Goal: Browse casually

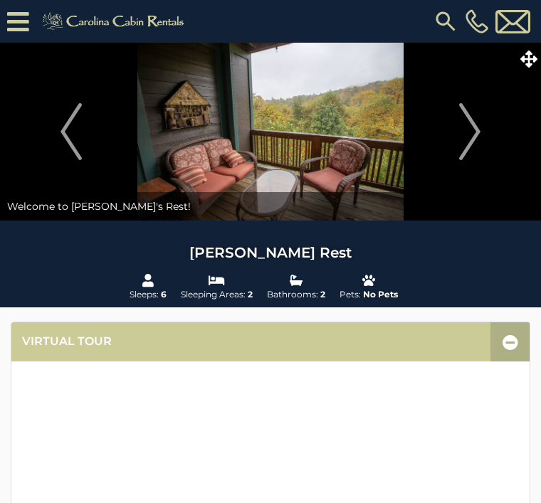
click at [475, 128] on img "Next" at bounding box center [469, 131] width 21 height 57
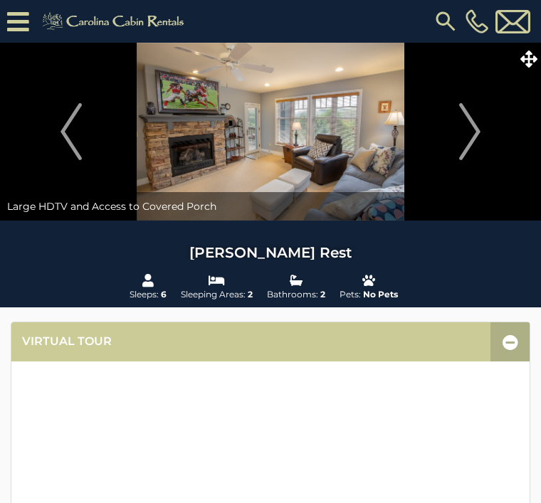
click at [469, 126] on img "Next" at bounding box center [469, 131] width 21 height 57
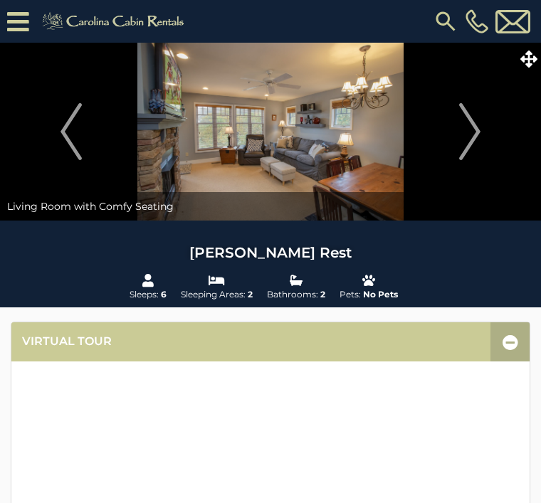
click at [476, 132] on img "Next" at bounding box center [469, 131] width 21 height 57
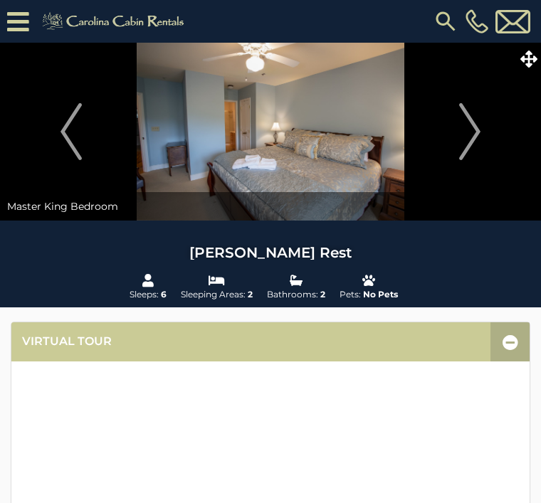
click at [473, 130] on img "Next" at bounding box center [469, 131] width 21 height 57
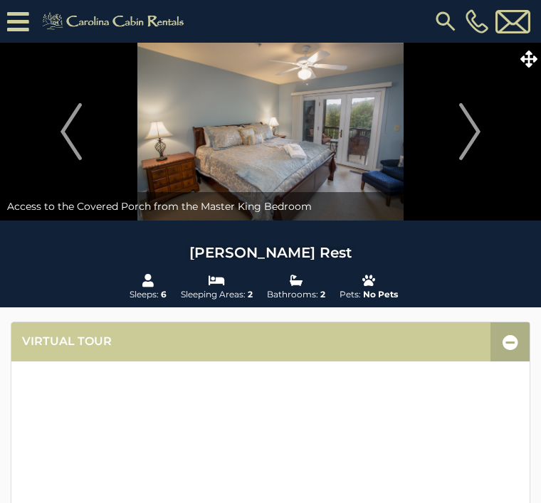
click at [476, 130] on img "Next" at bounding box center [469, 131] width 21 height 57
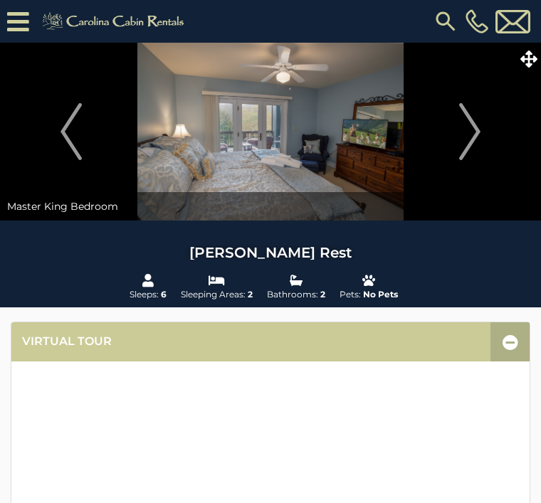
click at [473, 135] on img "Next" at bounding box center [469, 131] width 21 height 57
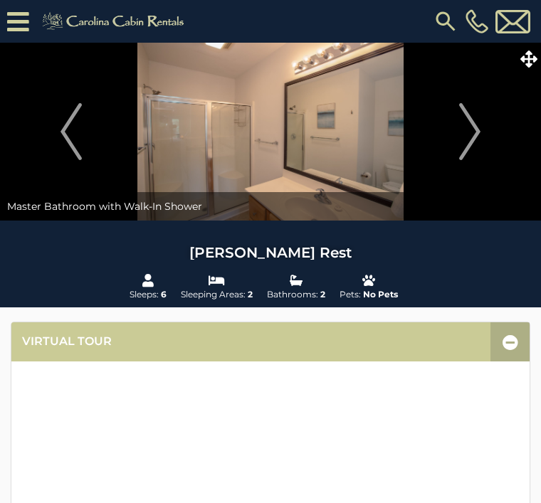
click at [473, 130] on img "Next" at bounding box center [469, 131] width 21 height 57
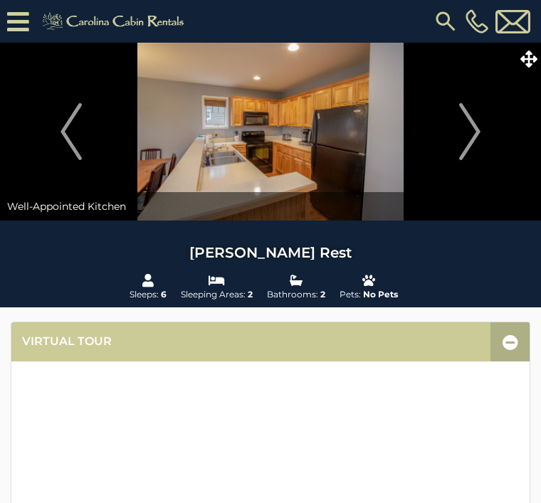
click at [476, 135] on img "Next" at bounding box center [469, 131] width 21 height 57
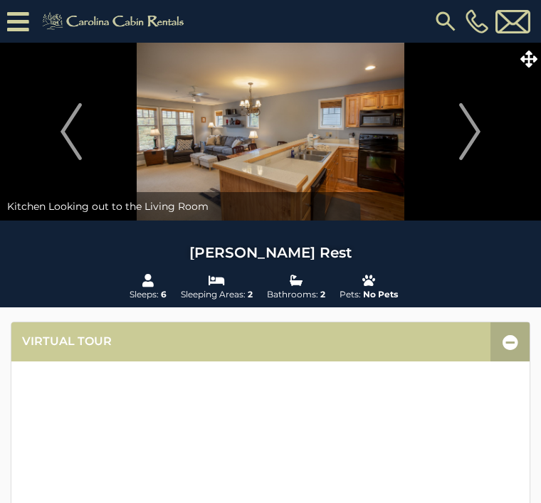
click at [471, 139] on img "Next" at bounding box center [469, 131] width 21 height 57
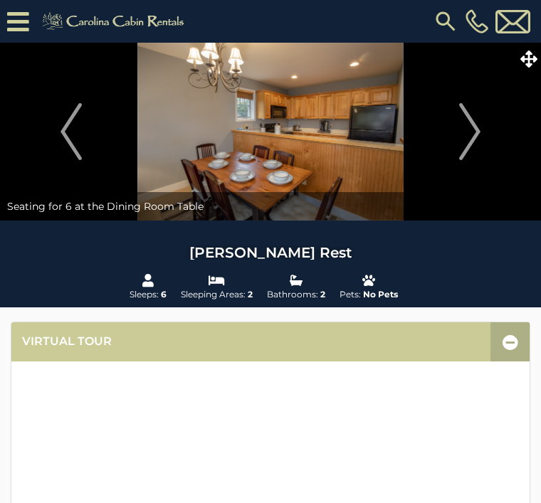
click at [475, 128] on img "Next" at bounding box center [469, 131] width 21 height 57
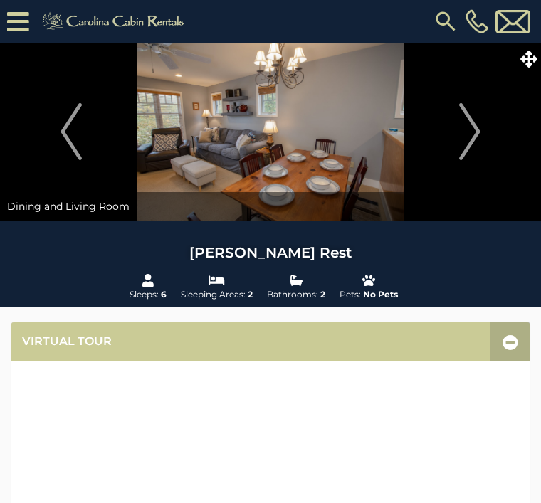
click at [471, 131] on img "Next" at bounding box center [469, 131] width 21 height 57
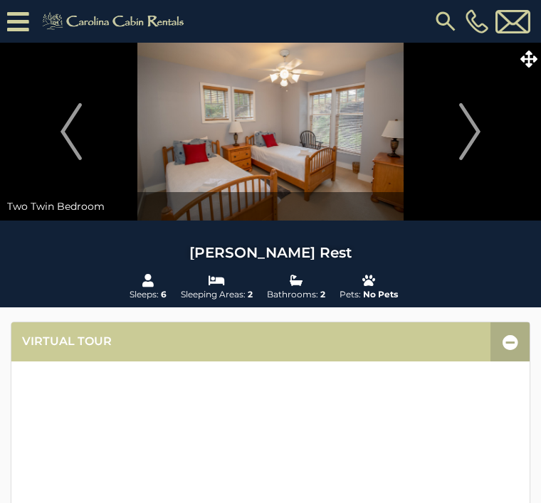
click at [477, 130] on img "Next" at bounding box center [469, 131] width 21 height 57
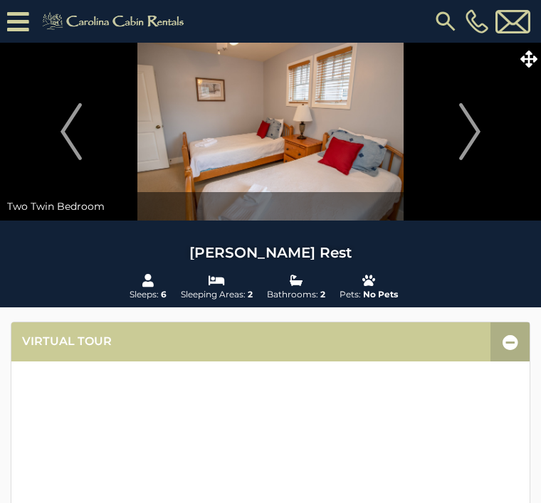
click at [467, 132] on img "Next" at bounding box center [469, 131] width 21 height 57
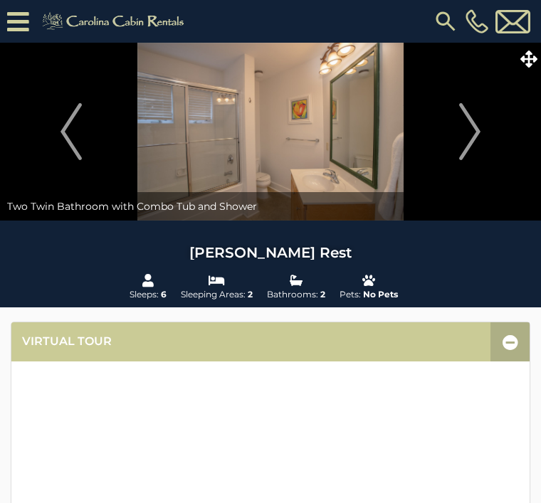
click at [465, 136] on img "Next" at bounding box center [469, 131] width 21 height 57
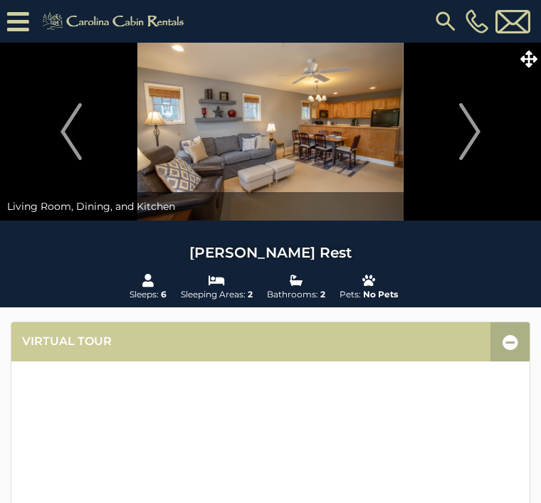
click at [475, 128] on img "Next" at bounding box center [469, 131] width 21 height 57
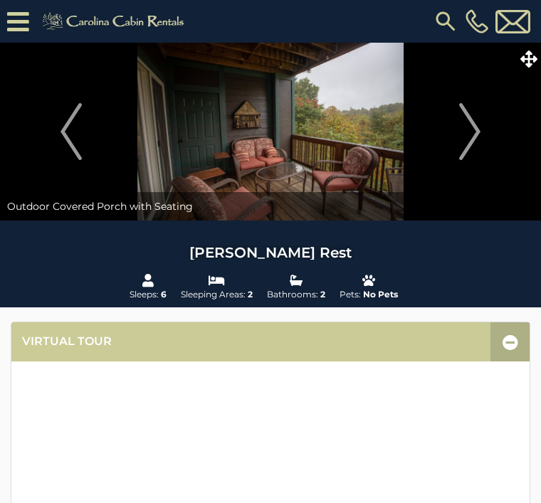
click at [474, 132] on img "Next" at bounding box center [469, 131] width 21 height 57
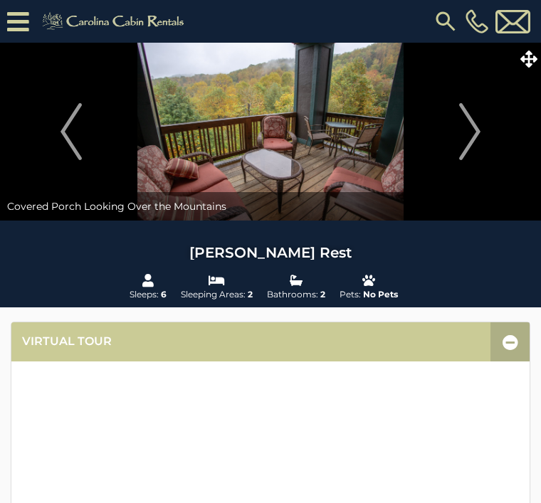
click at [474, 132] on img "Next" at bounding box center [469, 131] width 21 height 57
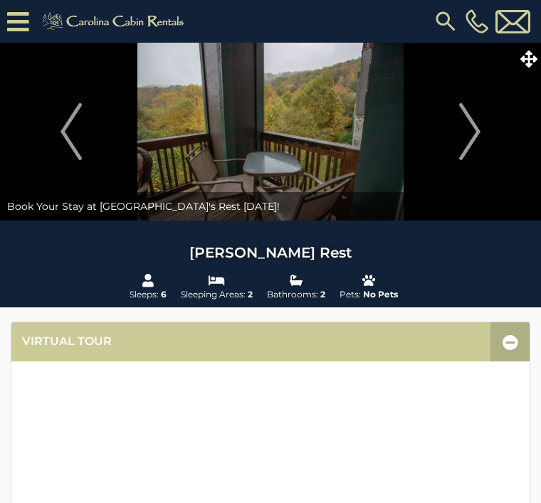
click at [470, 128] on img "Next" at bounding box center [469, 131] width 21 height 57
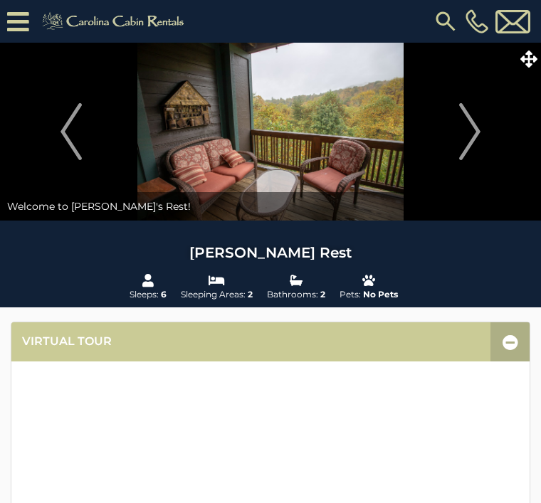
click at [465, 125] on img "Next" at bounding box center [469, 131] width 21 height 57
